Goal: Complete application form: Complete application form

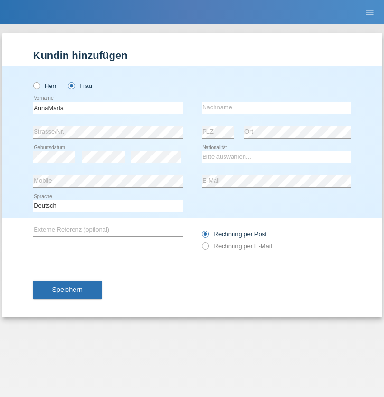
type input "AnnaMaria"
click at [276, 107] on input "text" at bounding box center [277, 108] width 150 height 12
type input "Fabisiak"
select select "PL"
select select "C"
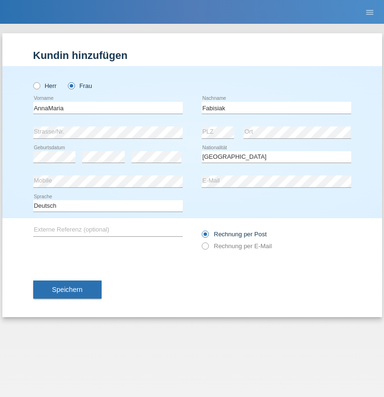
select select "25"
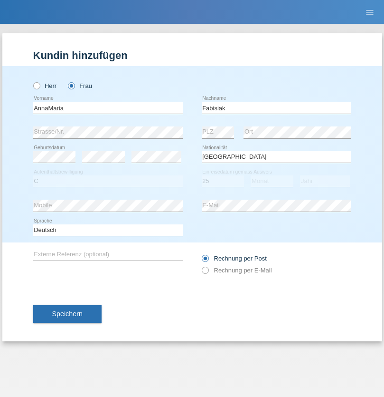
select select "04"
select select "2021"
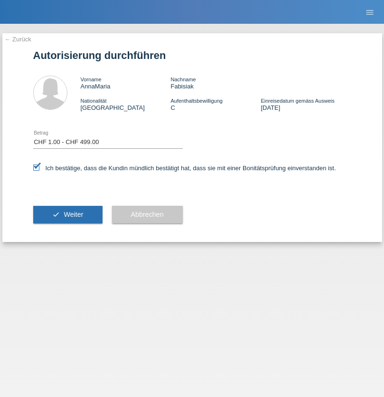
select select "1"
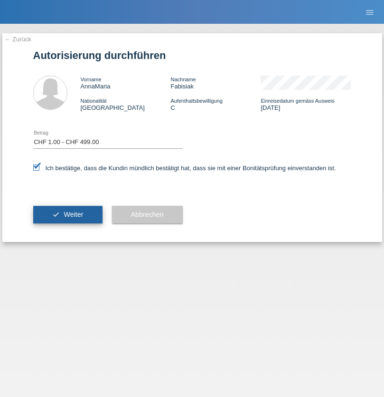
click at [67, 214] on span "Weiter" at bounding box center [73, 214] width 19 height 8
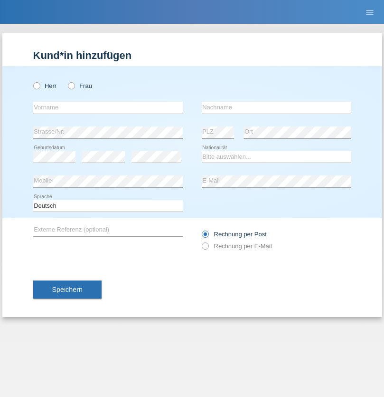
radio input "true"
click at [108, 107] on input "text" at bounding box center [108, 108] width 150 height 12
type input "[PERSON_NAME]"
click at [276, 107] on input "text" at bounding box center [277, 108] width 150 height 12
type input "Ahmaxhekaj"
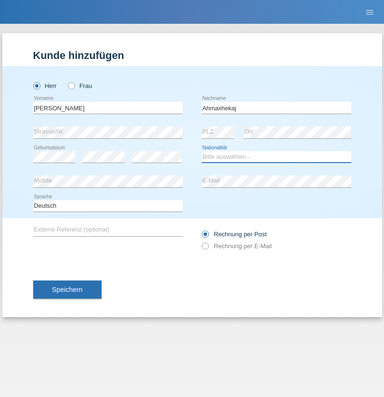
select select "XK"
select select "C"
select select "18"
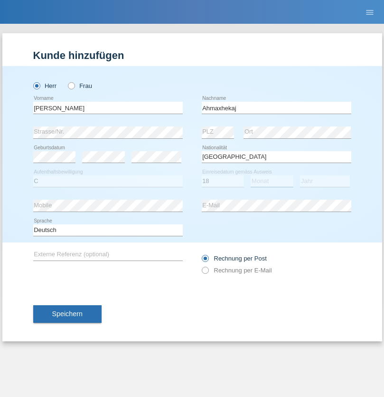
select select "08"
select select "1998"
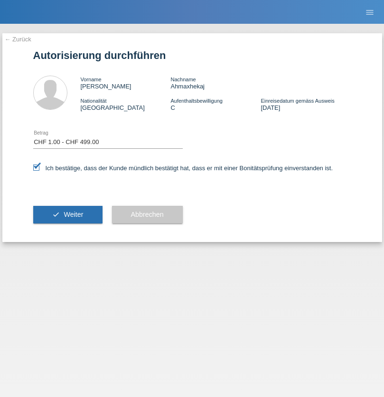
select select "1"
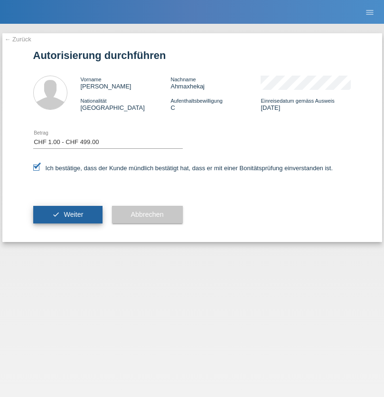
click at [67, 214] on span "Weiter" at bounding box center [73, 214] width 19 height 8
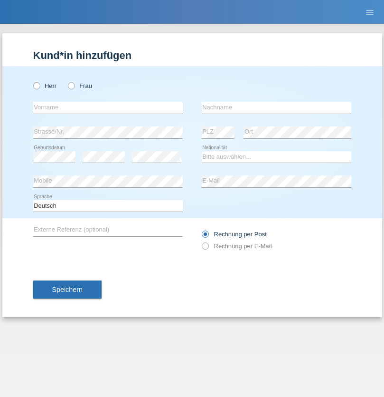
radio input "true"
click at [108, 107] on input "text" at bounding box center [108, 108] width 150 height 12
type input "[PERSON_NAME]"
click at [276, 107] on input "text" at bounding box center [277, 108] width 150 height 12
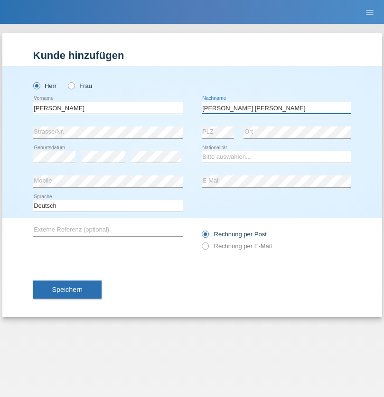
type input "[PERSON_NAME]"
select select "PT"
select select "C"
select select "22"
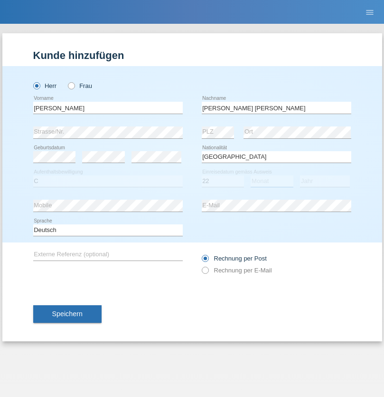
select select "02"
select select "2006"
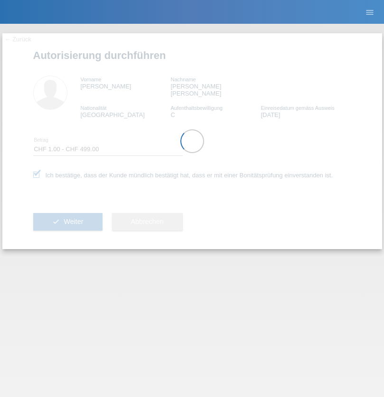
select select "1"
